Goal: Information Seeking & Learning: Check status

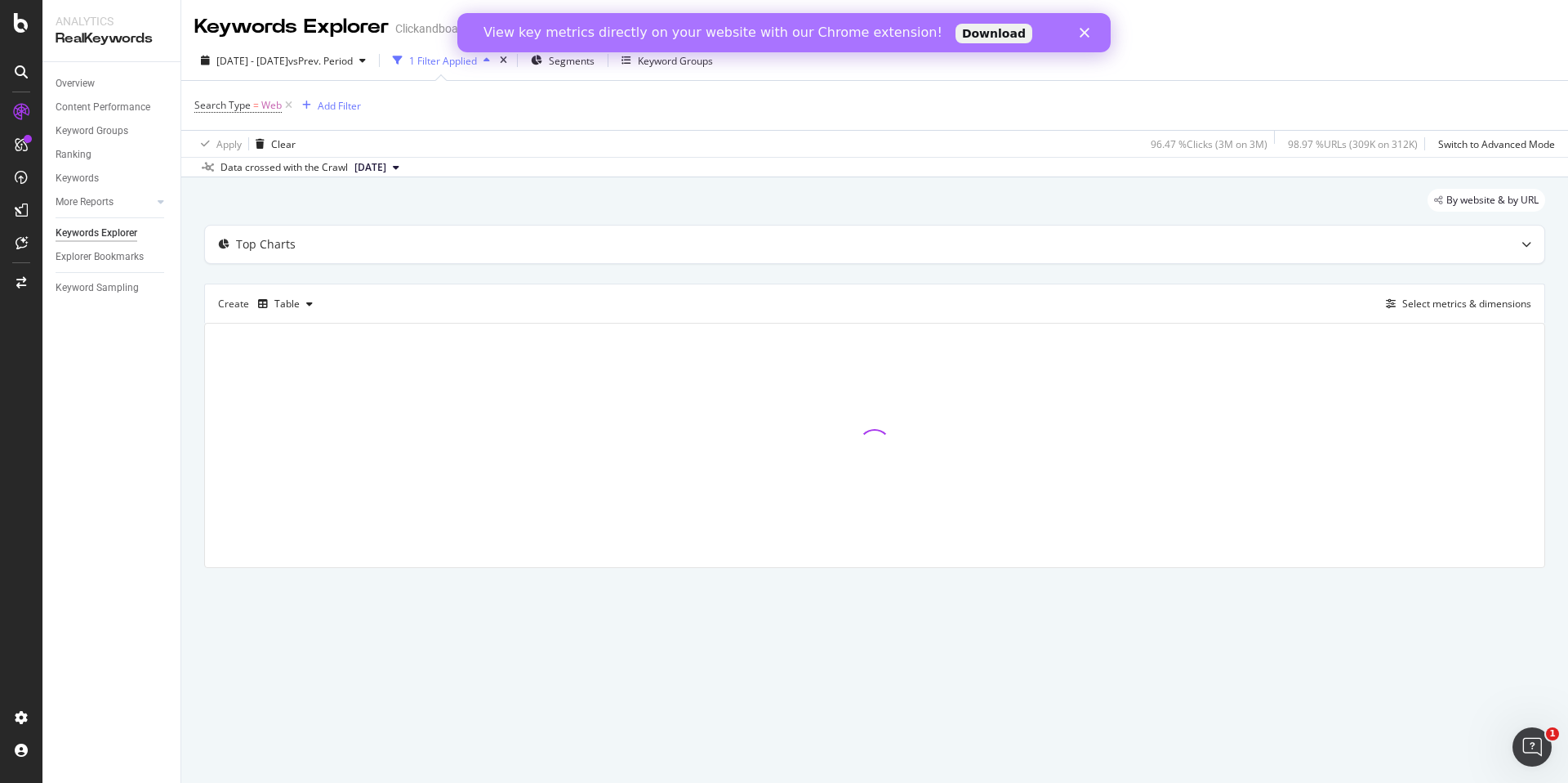
click at [1087, 36] on polygon "Close" at bounding box center [1084, 32] width 9 height 9
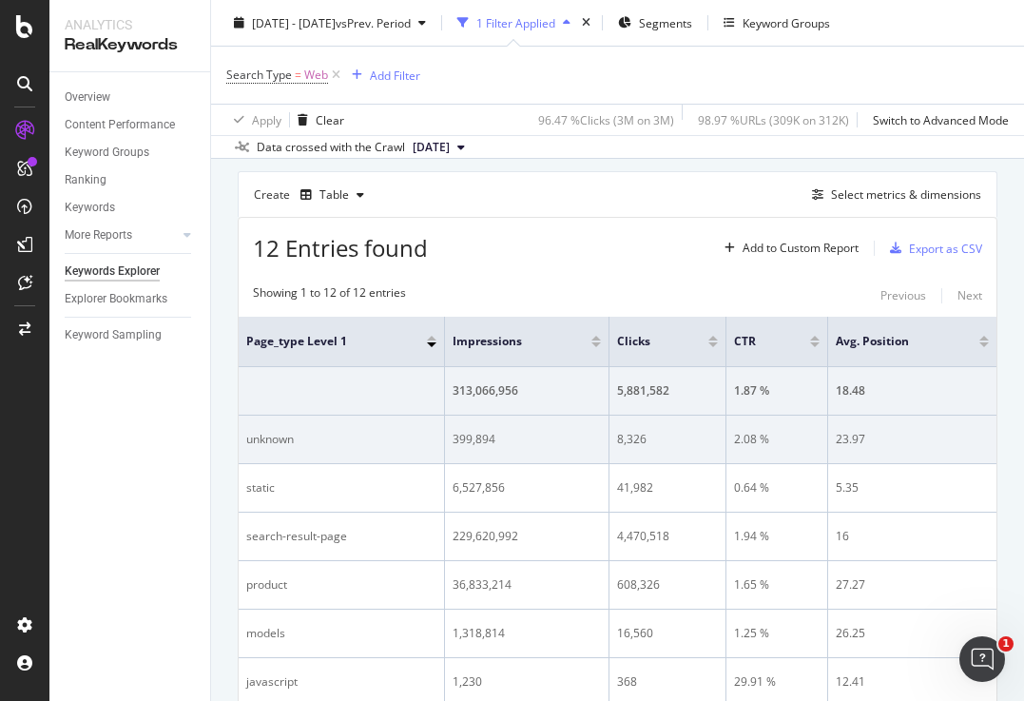
scroll to position [172, 0]
